Goal: Task Accomplishment & Management: Manage account settings

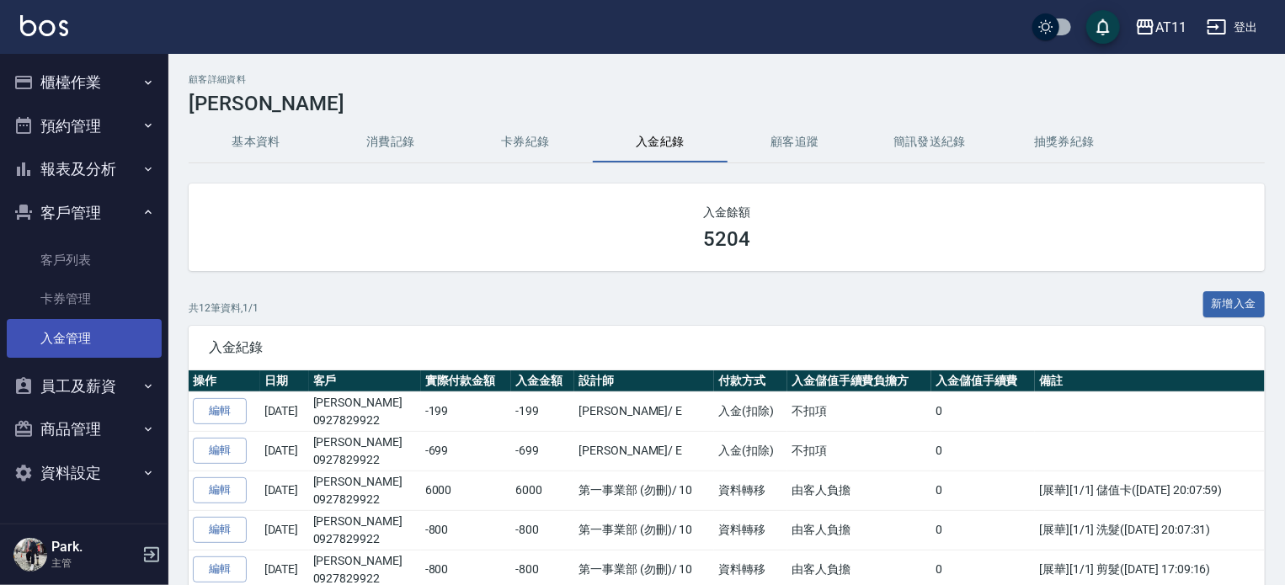
click at [83, 346] on link "入金管理" at bounding box center [84, 338] width 155 height 39
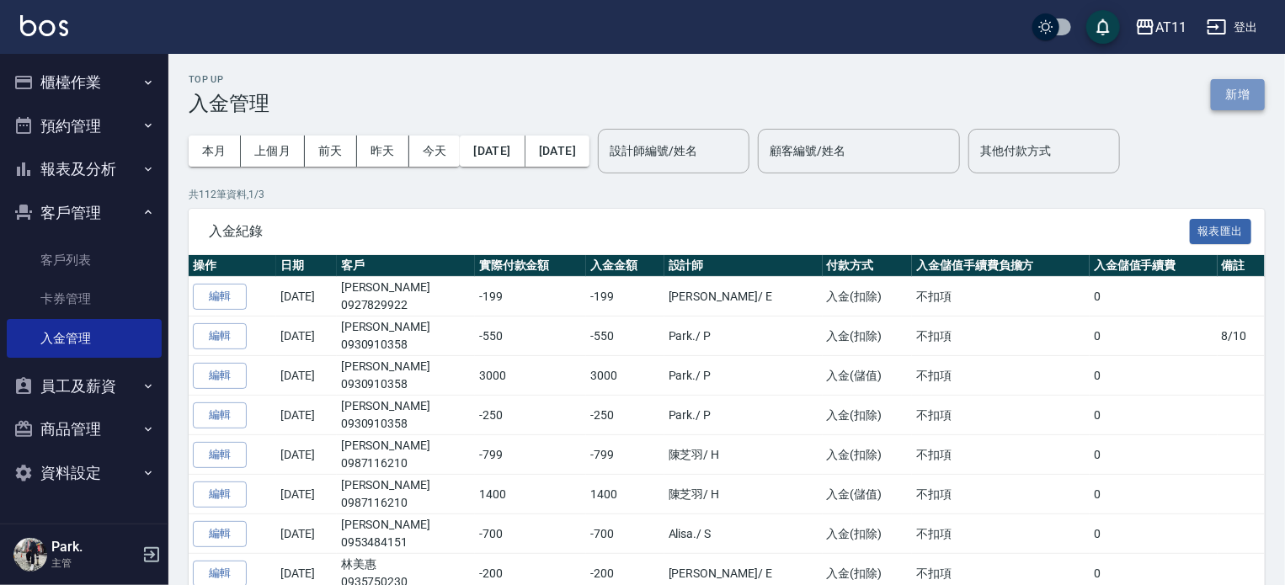
click at [1248, 103] on button "新增" at bounding box center [1238, 94] width 54 height 31
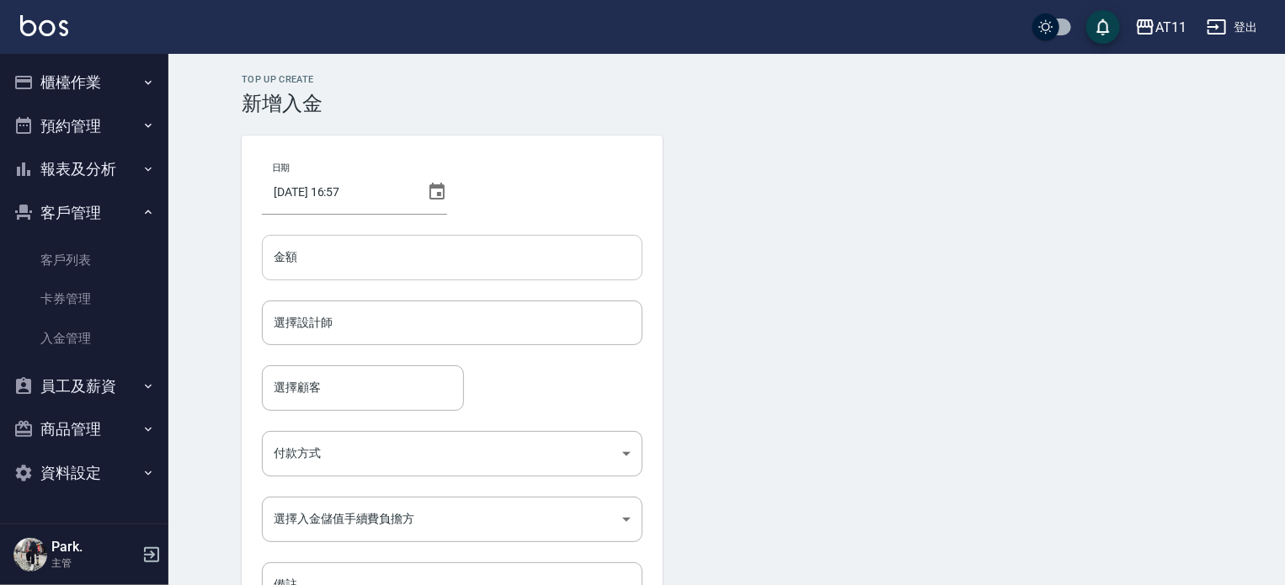
click at [323, 264] on input "金額" at bounding box center [452, 257] width 381 height 45
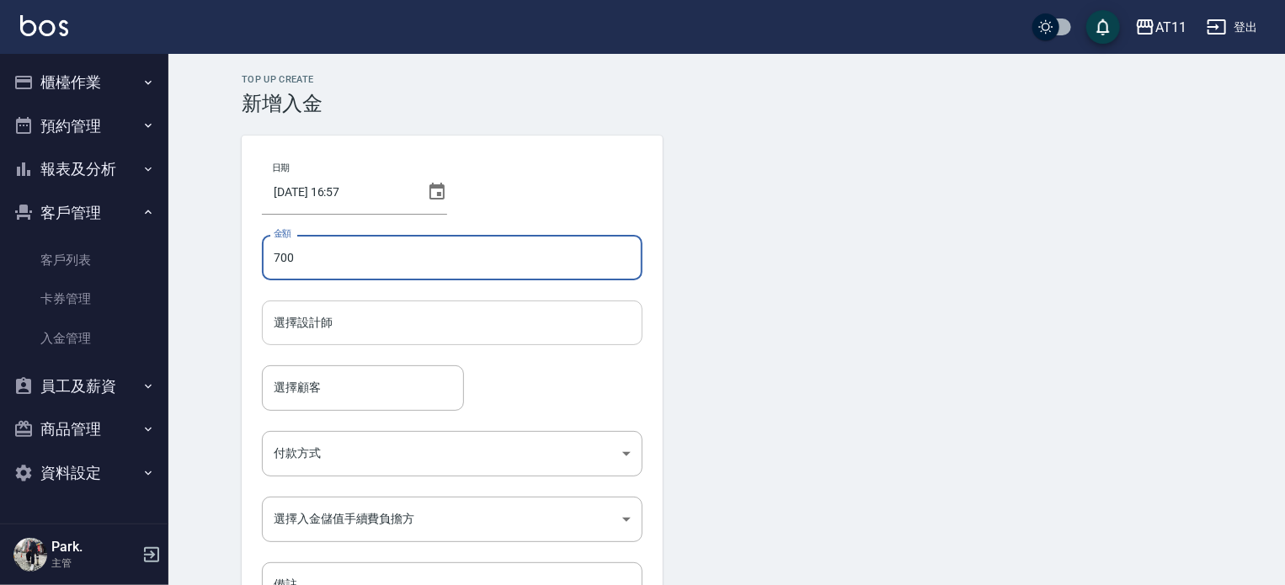
type input "700"
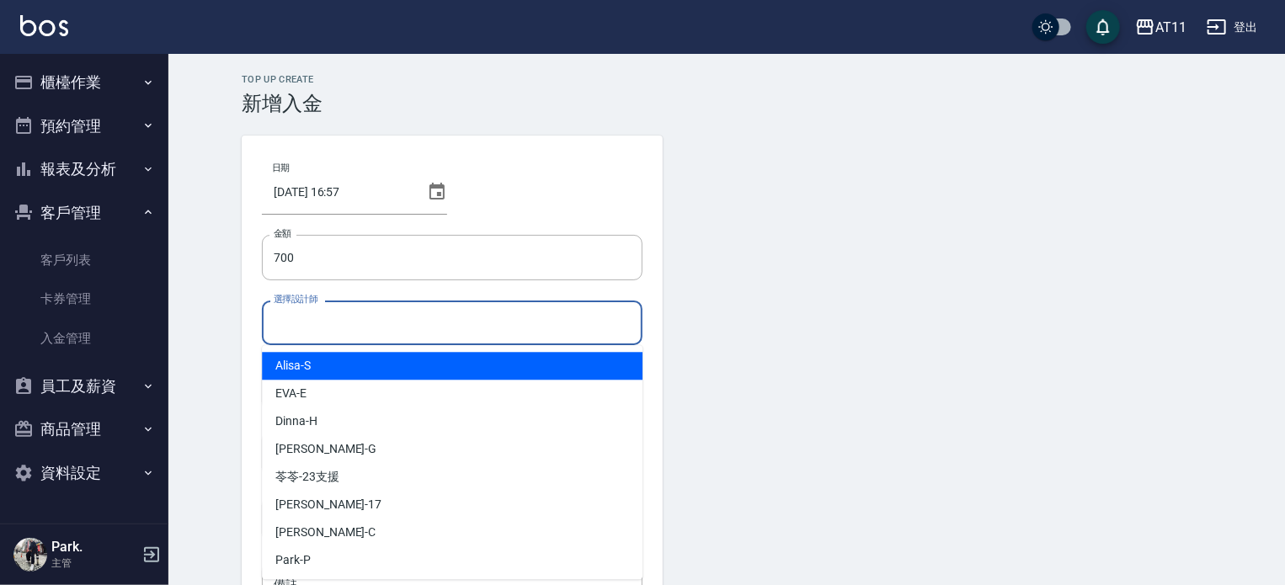
click at [307, 319] on input "選擇設計師" at bounding box center [451, 322] width 365 height 29
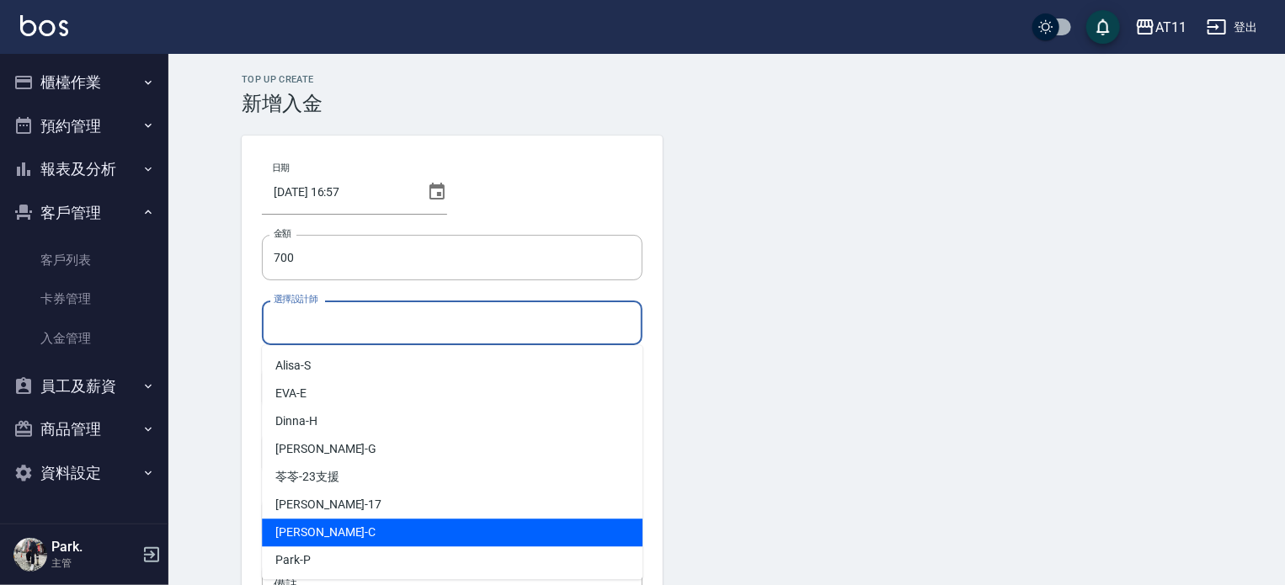
click at [336, 525] on div "Connie -C" at bounding box center [452, 533] width 381 height 28
type input "Connie-C"
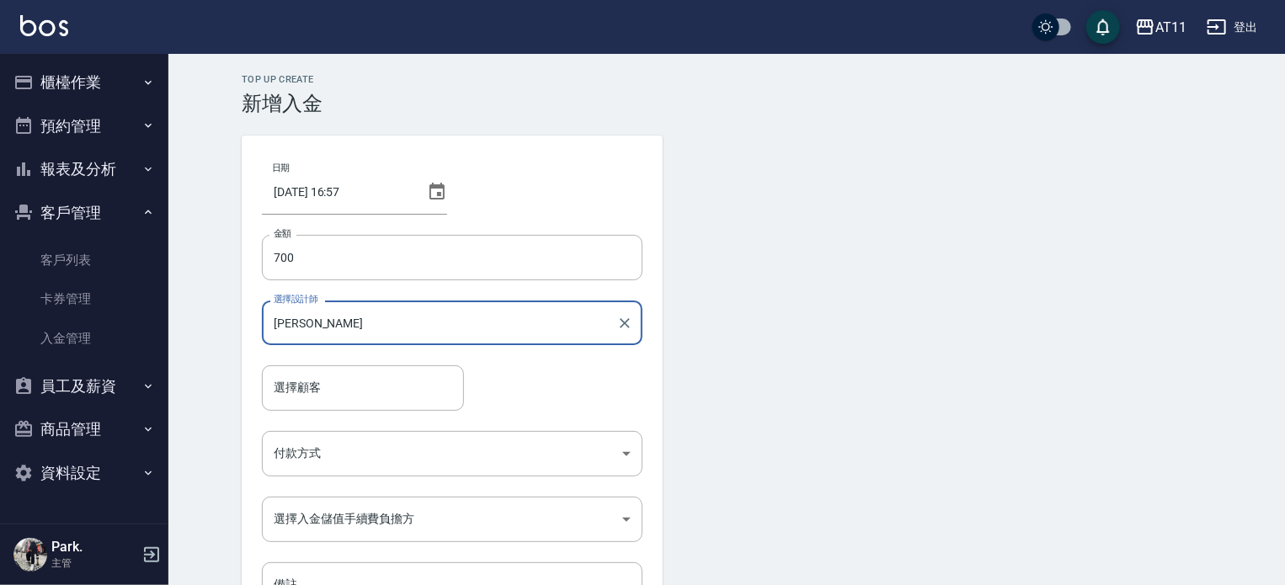
click at [286, 383] on input "選擇顧客" at bounding box center [362, 387] width 187 height 29
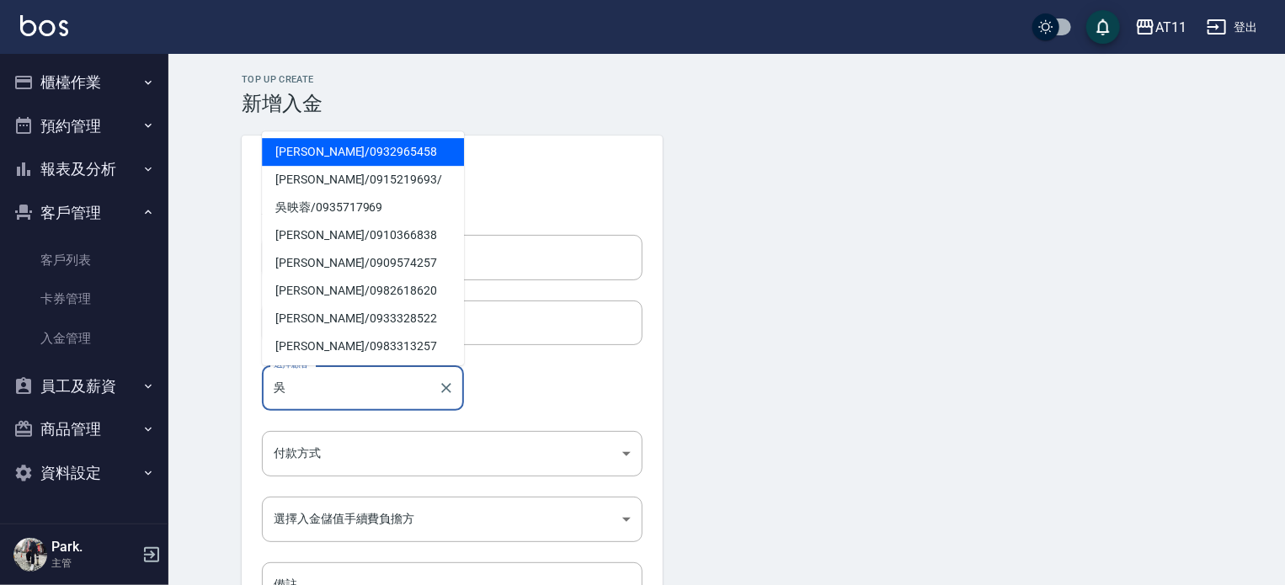
click at [307, 151] on span "吳事勳 / 0932965458" at bounding box center [363, 152] width 202 height 28
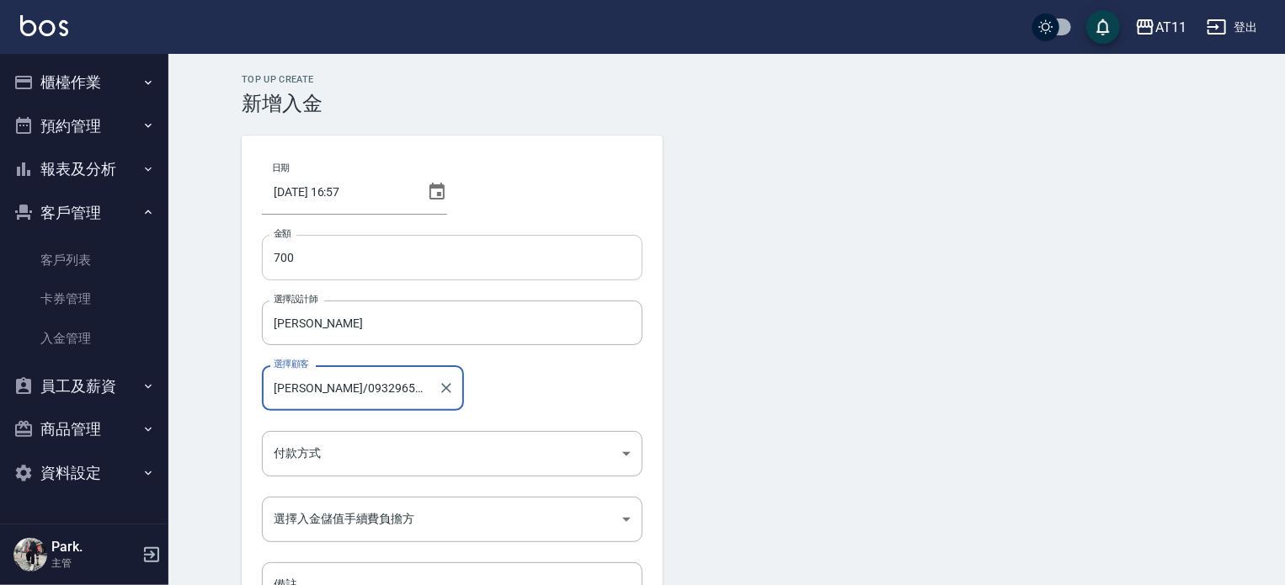
type input "吳事勳/0932965458"
click at [284, 264] on input "700" at bounding box center [452, 257] width 381 height 45
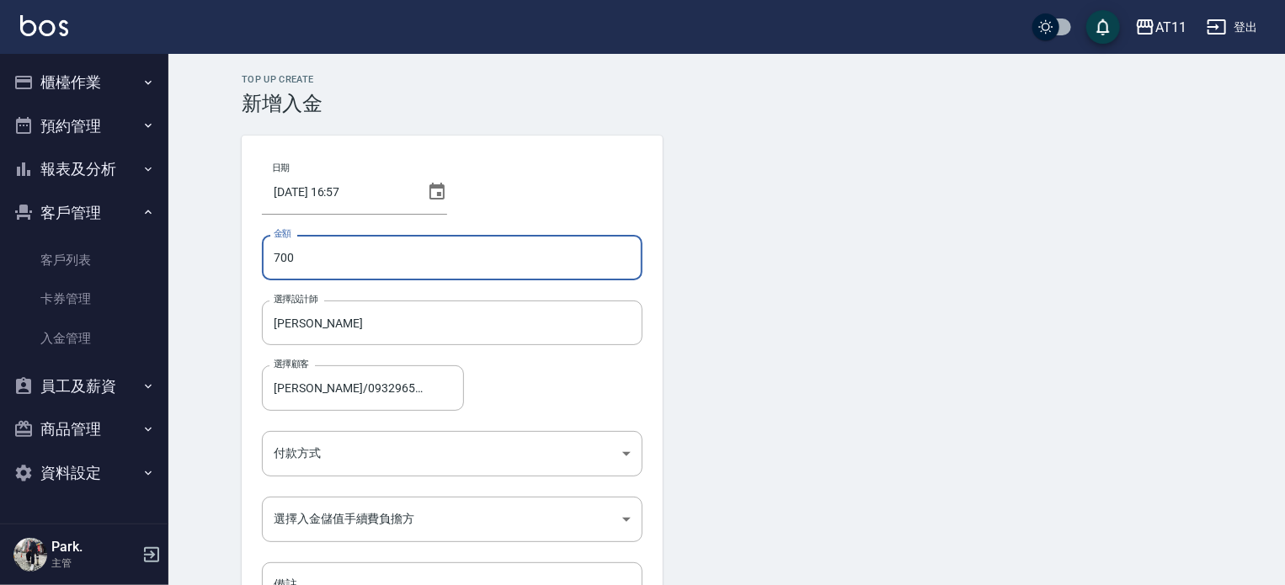
click at [273, 258] on input "700" at bounding box center [452, 257] width 381 height 45
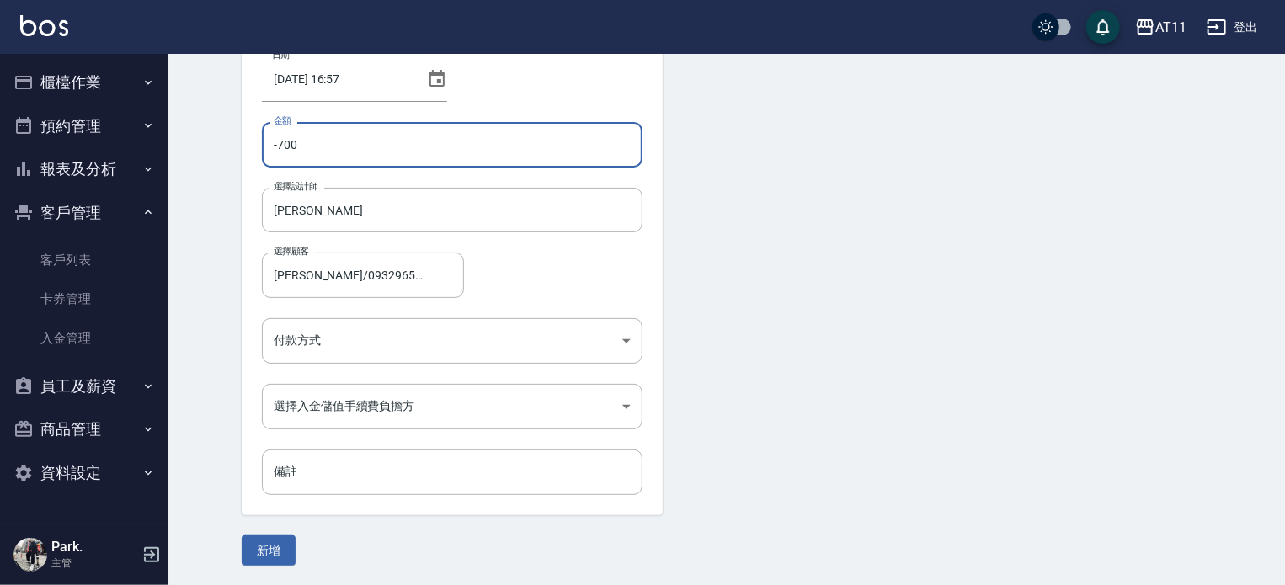
scroll to position [114, 0]
type input "-700"
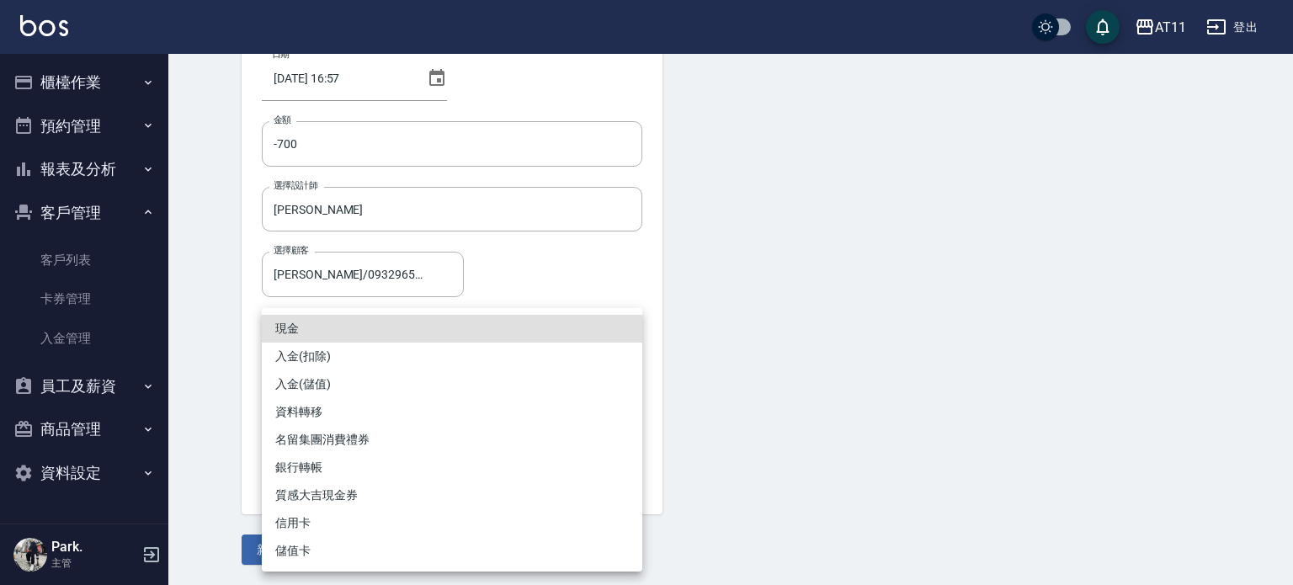
click at [295, 327] on body "AT11 登出 櫃檯作業 打帳單 帳單列表 現金收支登錄 材料自購登錄 每日結帳 排班表 現場電腦打卡 掃碼打卡 預約管理 預約管理 單日預約紀錄 單週預約紀…" at bounding box center [646, 235] width 1293 height 699
click at [308, 356] on li "入金(扣除)" at bounding box center [452, 357] width 381 height 28
type input "入金(扣除)"
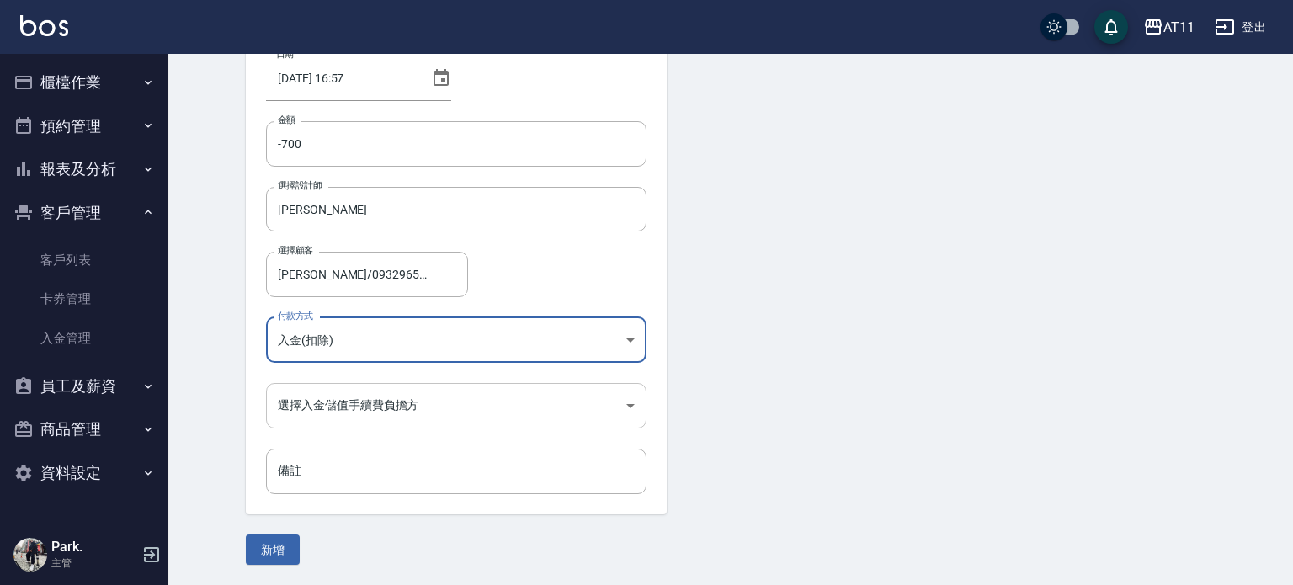
click at [312, 410] on body "AT11 登出 櫃檯作業 打帳單 帳單列表 現金收支登錄 材料自購登錄 每日結帳 排班表 現場電腦打卡 掃碼打卡 預約管理 預約管理 單日預約紀錄 單週預約紀…" at bounding box center [646, 235] width 1293 height 699
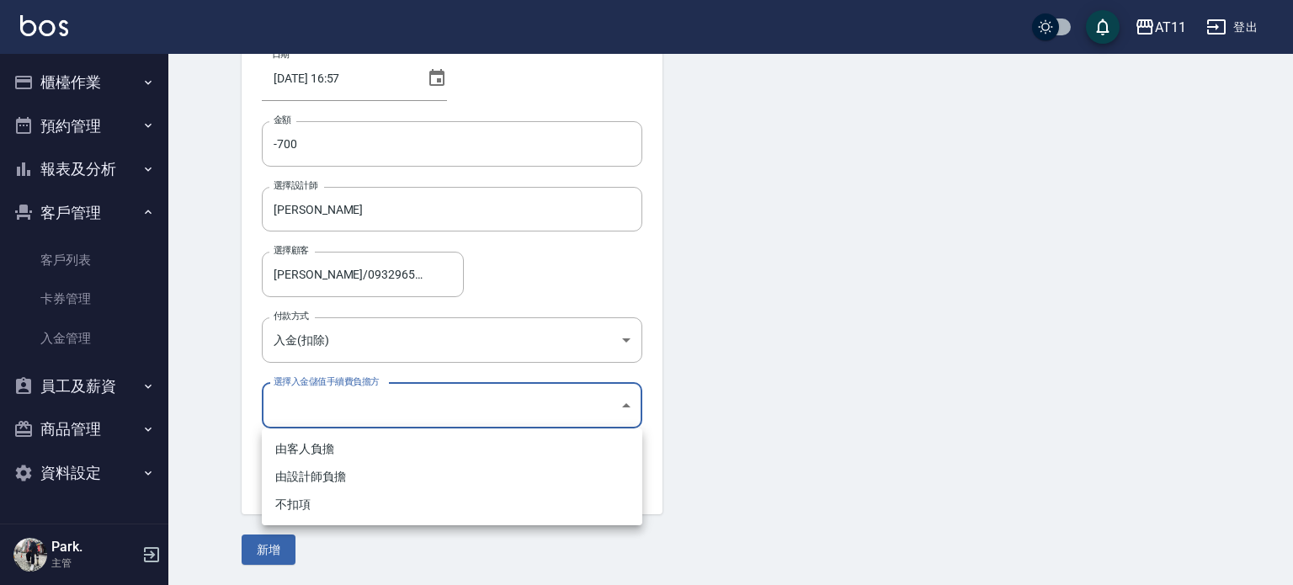
click at [309, 514] on li "不扣項" at bounding box center [452, 505] width 381 height 28
type input "WITHOUTHANDLINGFEE"
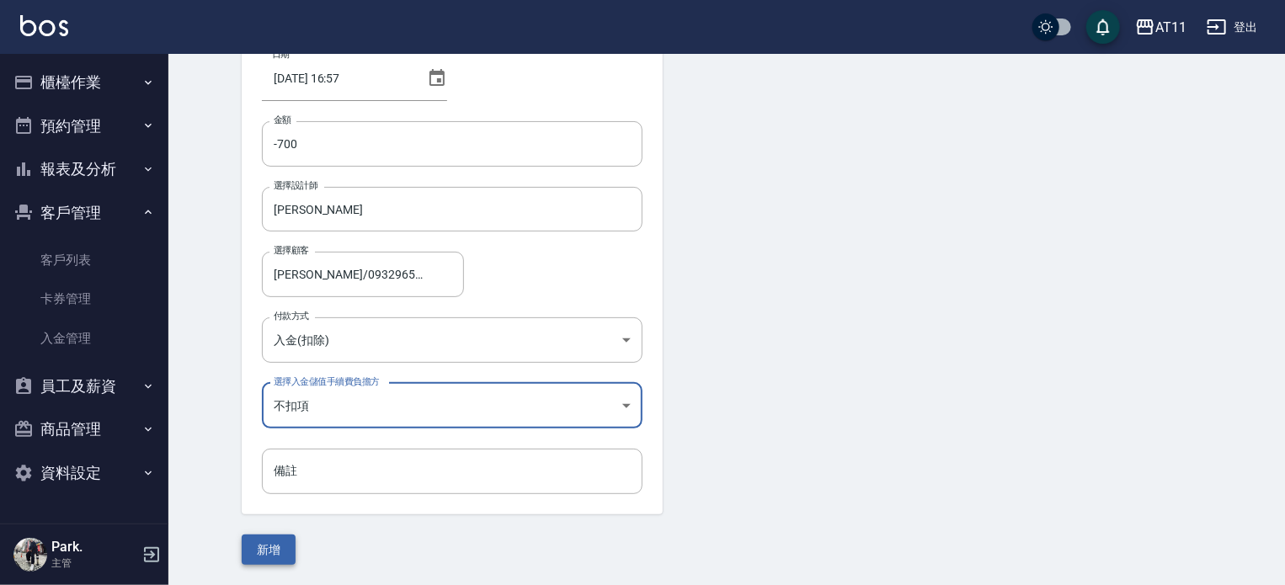
click at [263, 544] on button "新增" at bounding box center [269, 550] width 54 height 31
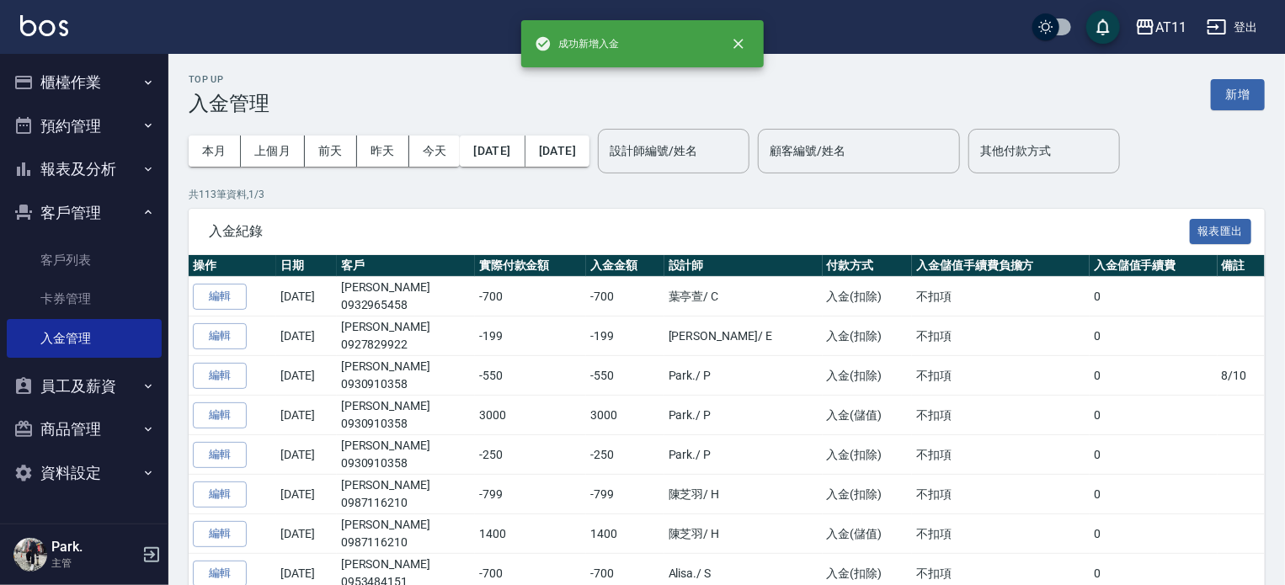
click at [54, 27] on img at bounding box center [44, 25] width 48 height 21
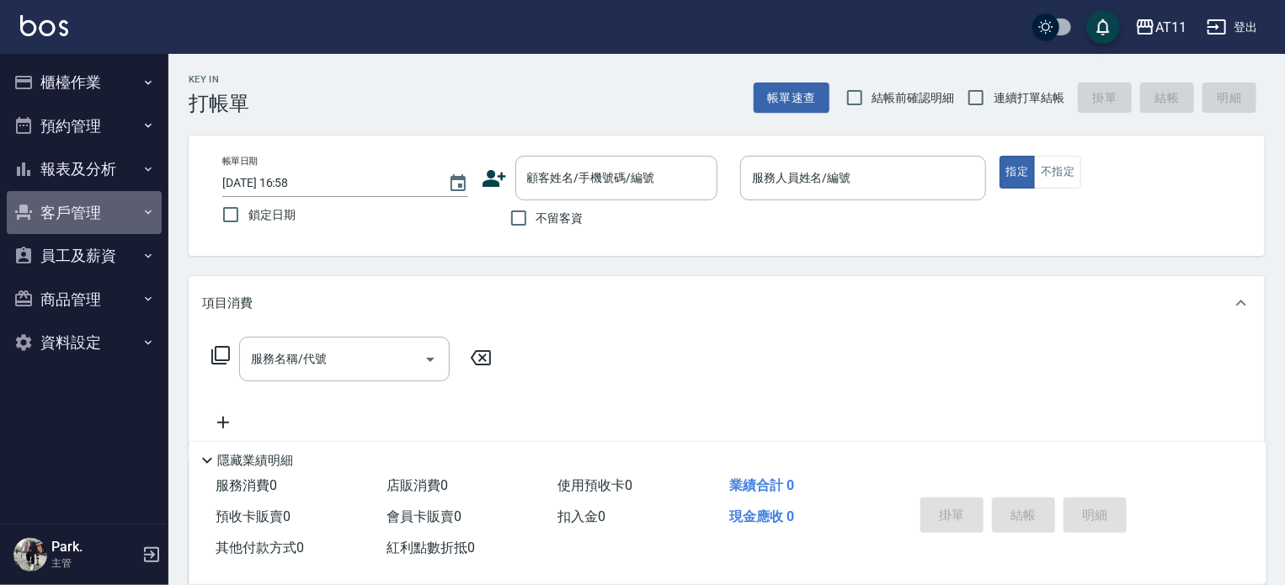
click at [75, 200] on button "客戶管理" at bounding box center [84, 213] width 155 height 44
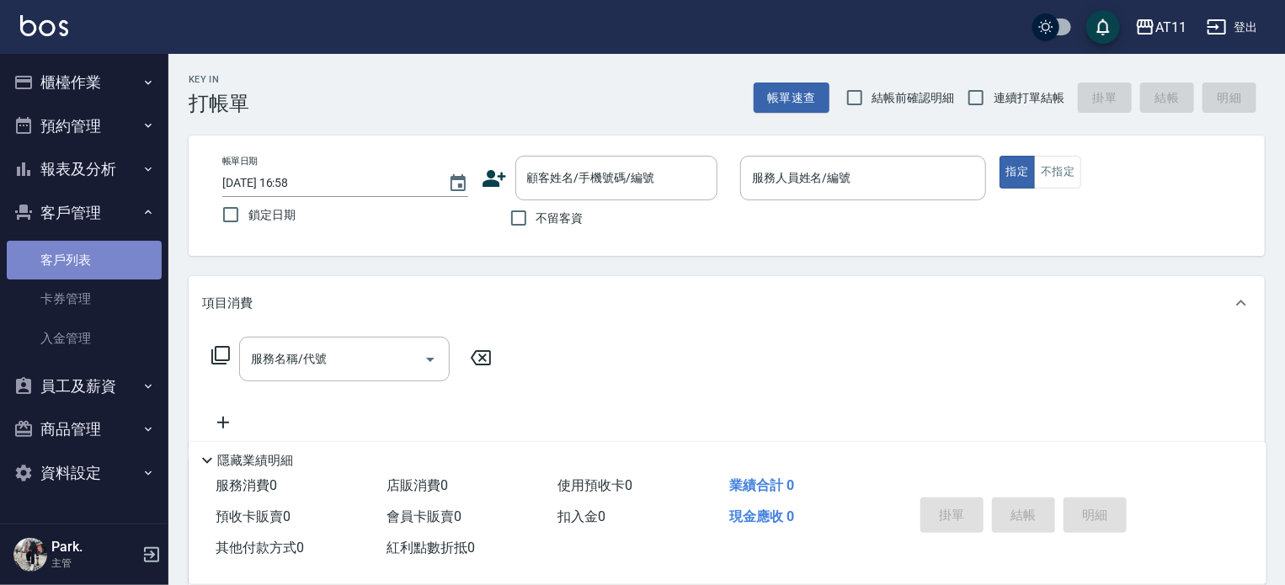
click at [71, 267] on link "客戶列表" at bounding box center [84, 260] width 155 height 39
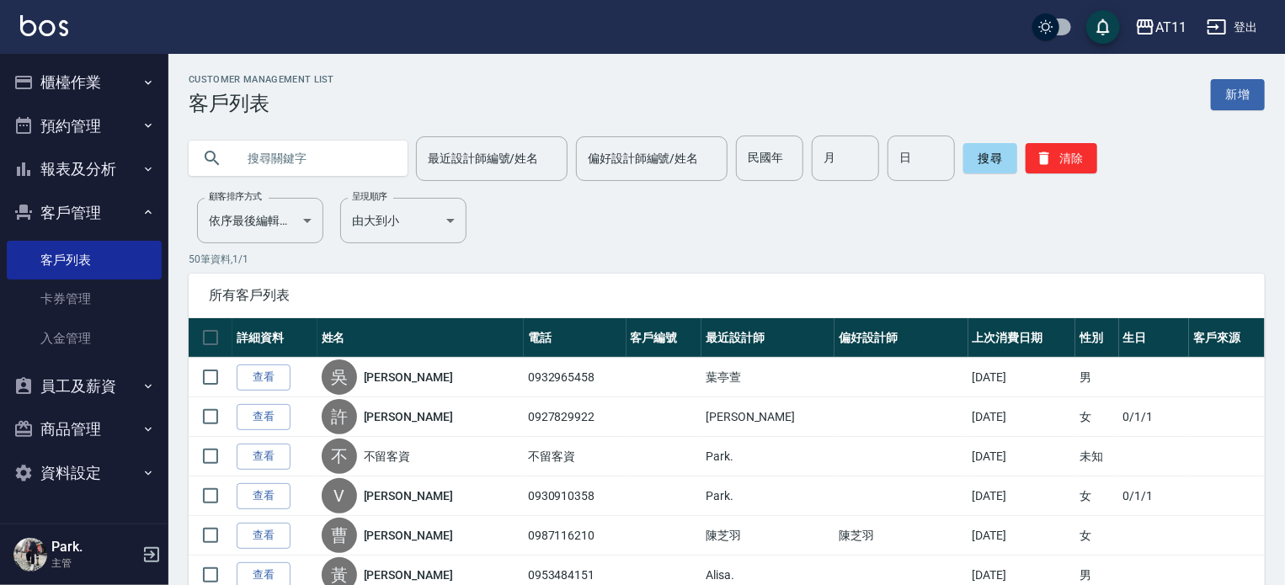
drag, startPoint x: 259, startPoint y: 384, endPoint x: 242, endPoint y: 380, distance: 18.2
click at [261, 383] on link "查看" at bounding box center [264, 378] width 54 height 26
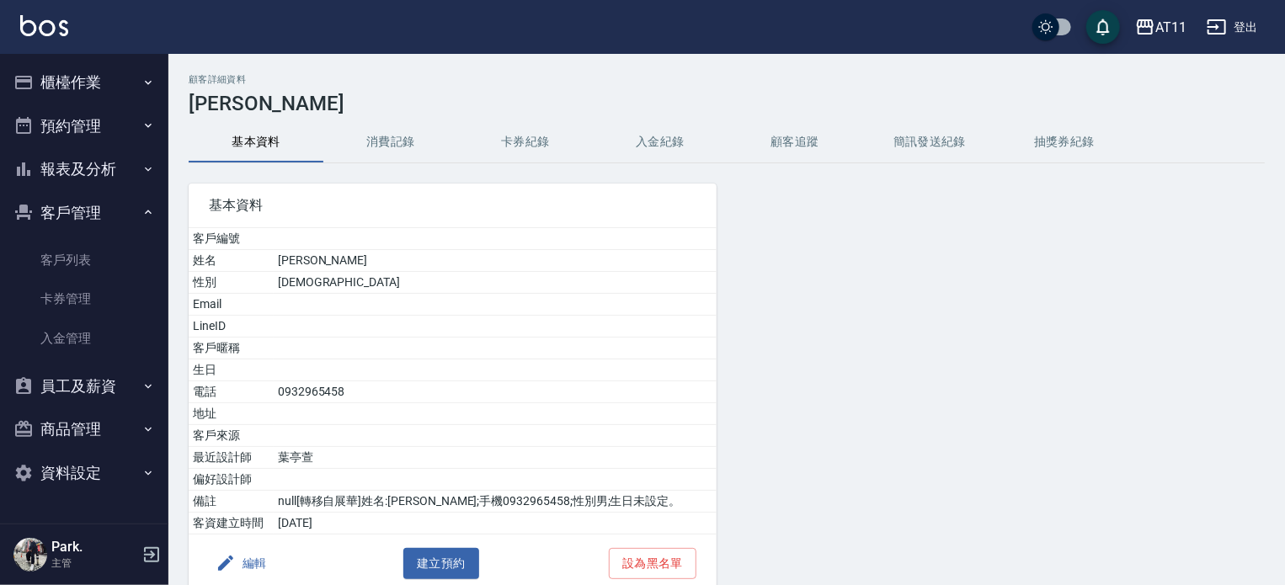
click at [648, 140] on button "入金紀錄" at bounding box center [660, 142] width 135 height 40
